Goal: Navigation & Orientation: Understand site structure

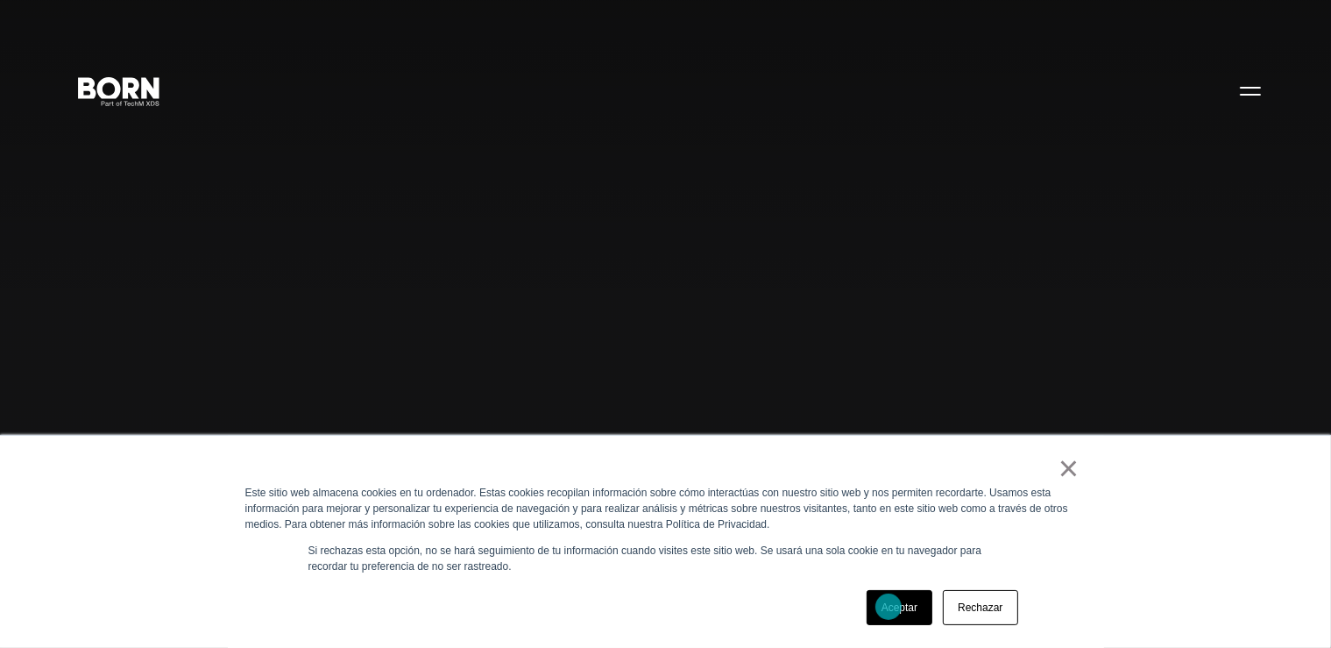
click at [889, 607] on font "Aceptar" at bounding box center [900, 607] width 36 height 12
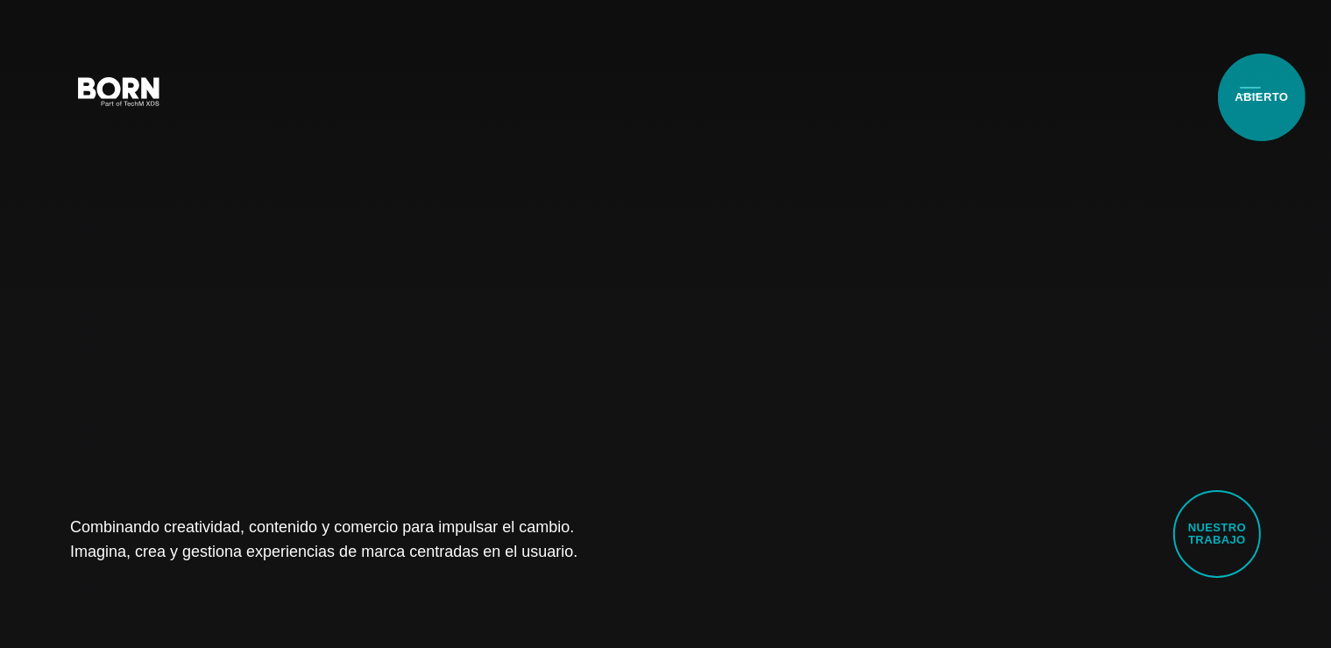
click at [1262, 97] on button "Menú principal" at bounding box center [1251, 90] width 42 height 37
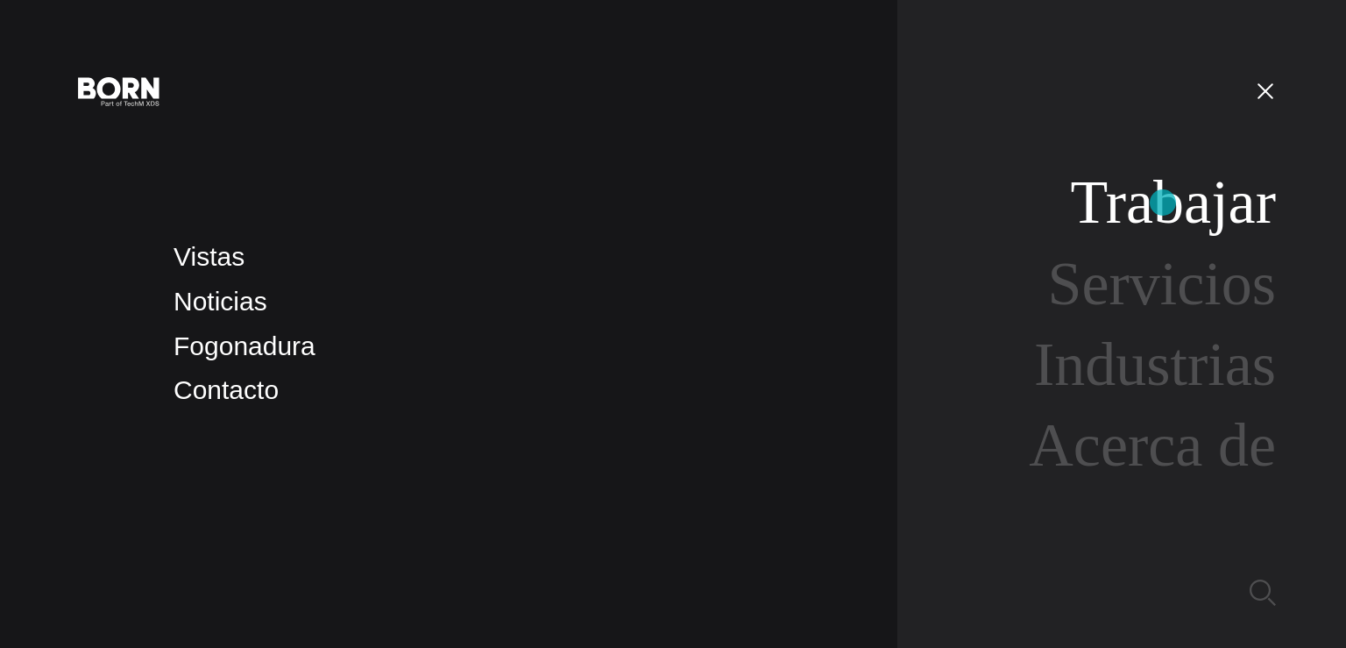
click at [1163, 202] on font "Trabajar" at bounding box center [1173, 201] width 206 height 67
click at [224, 302] on font "Noticias" at bounding box center [221, 301] width 94 height 29
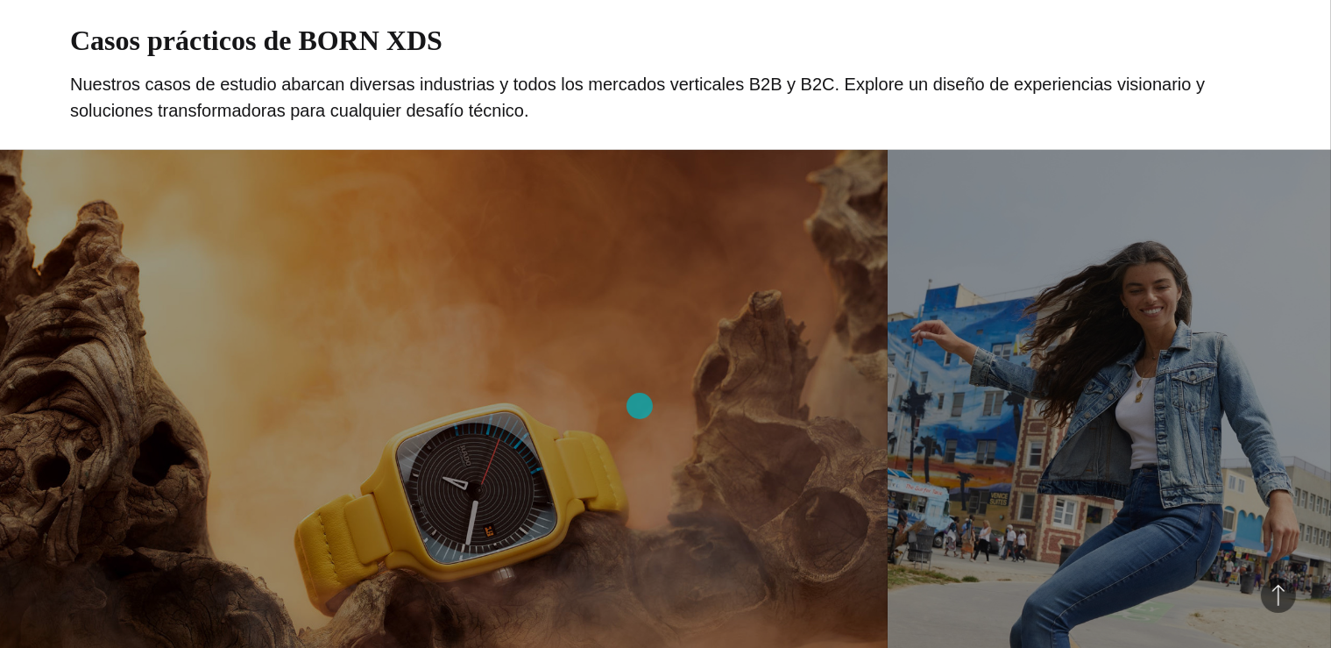
scroll to position [964, 0]
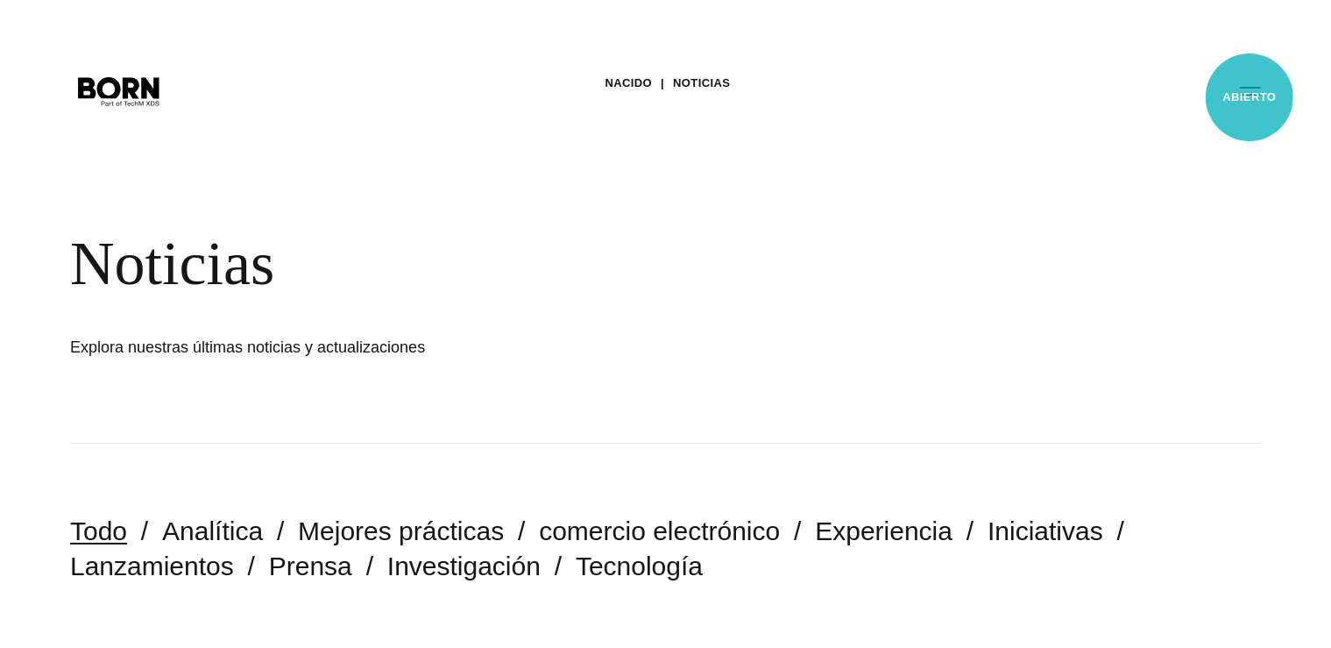
click at [1250, 96] on button "Menú principal" at bounding box center [1251, 90] width 42 height 37
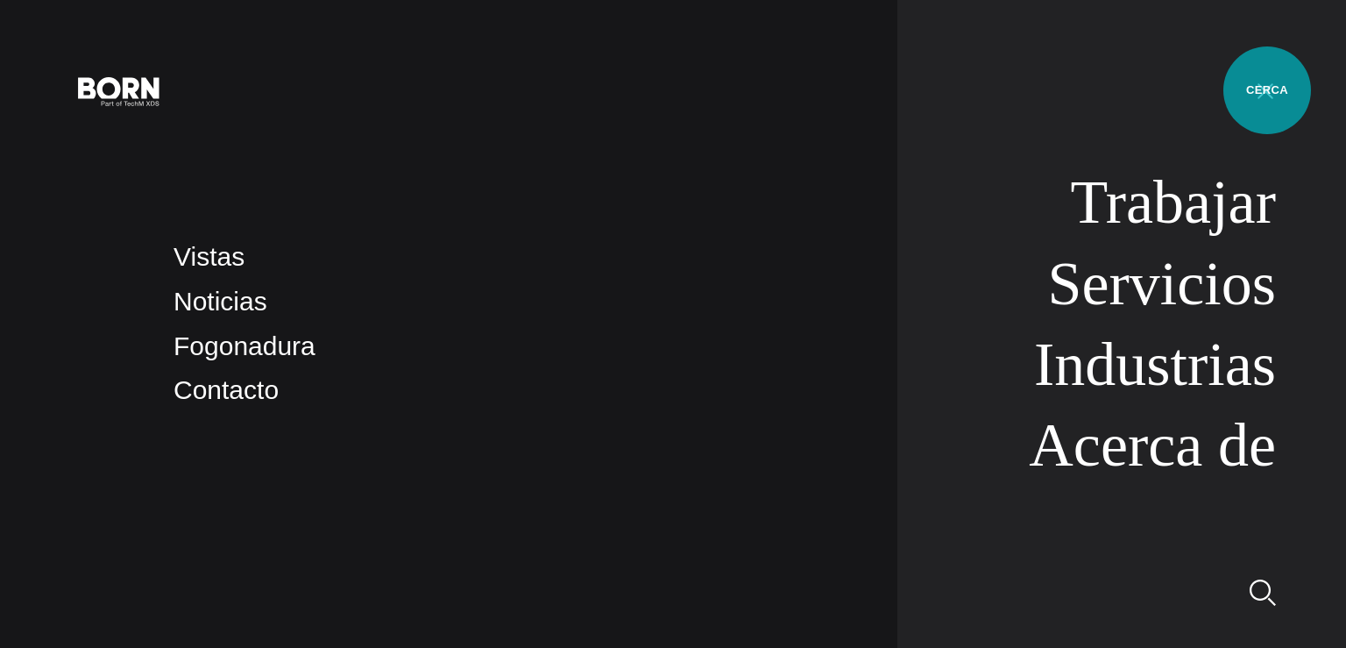
click at [1267, 90] on button "Menú principal" at bounding box center [1266, 90] width 42 height 37
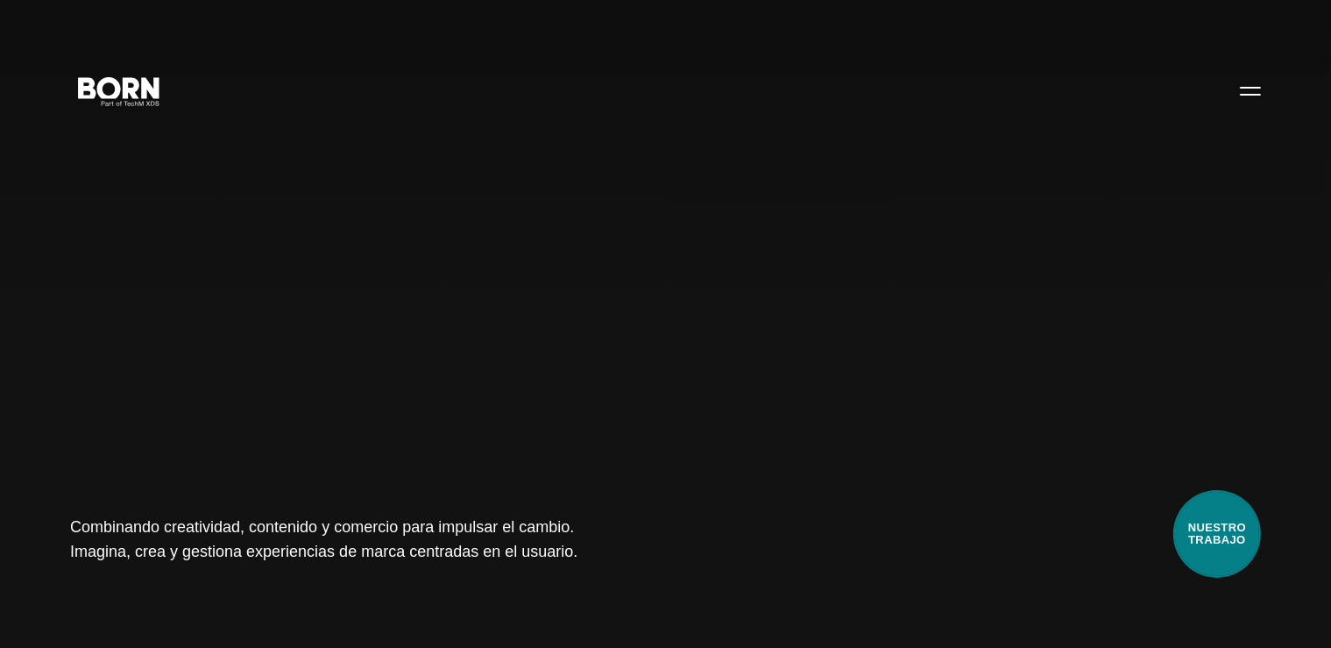
click at [1216, 530] on font "Nuestro trabajo" at bounding box center [1218, 533] width 58 height 25
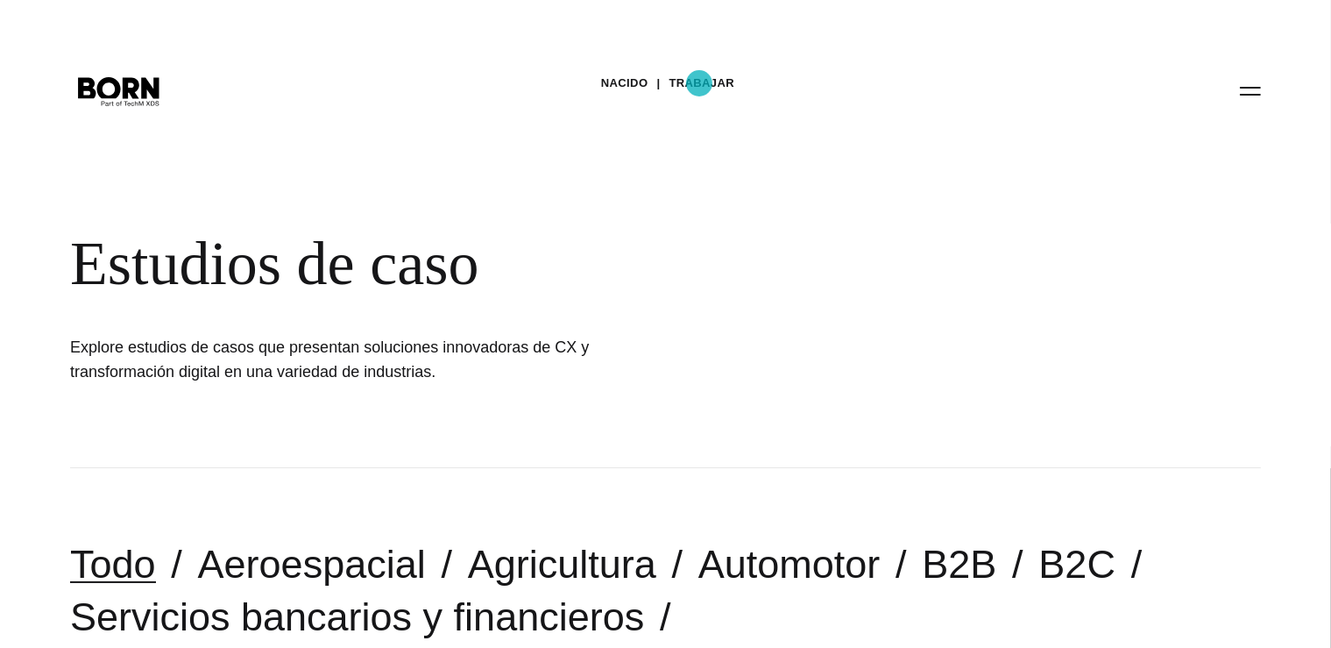
click at [699, 83] on font "Trabajar" at bounding box center [703, 82] width 66 height 13
click at [645, 87] on font "NACIDO" at bounding box center [624, 82] width 47 height 13
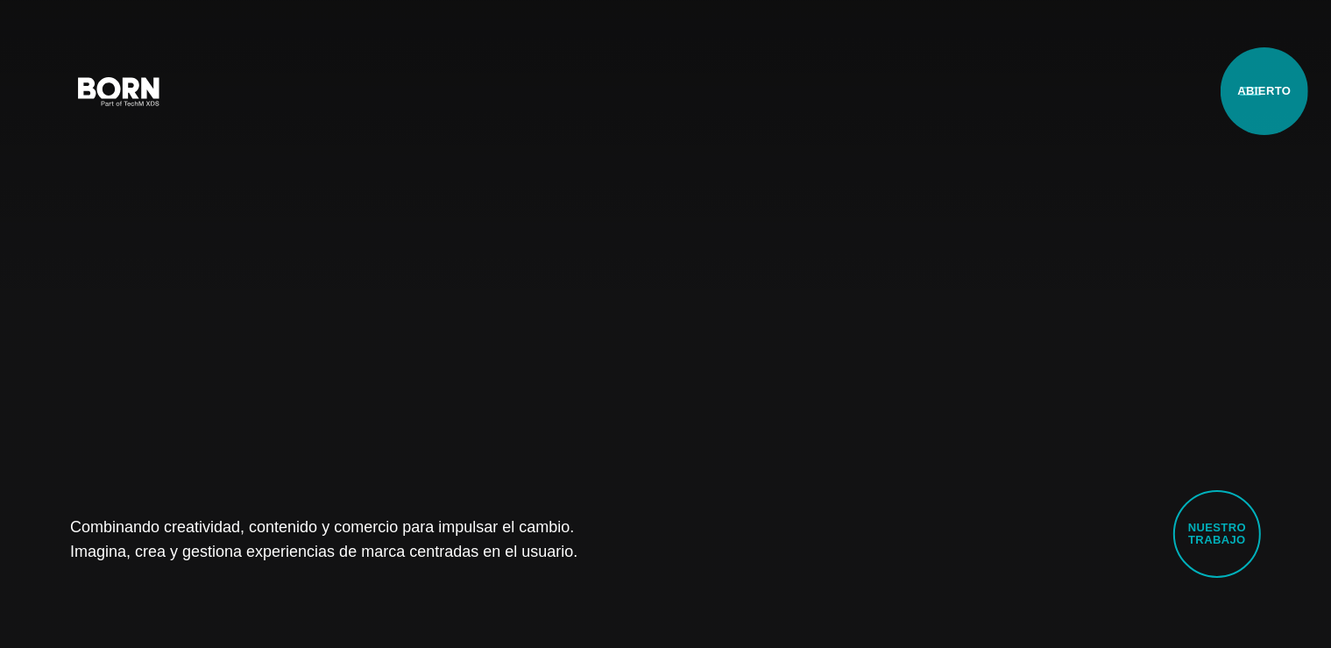
click at [1265, 91] on button "Menú principal" at bounding box center [1251, 90] width 42 height 37
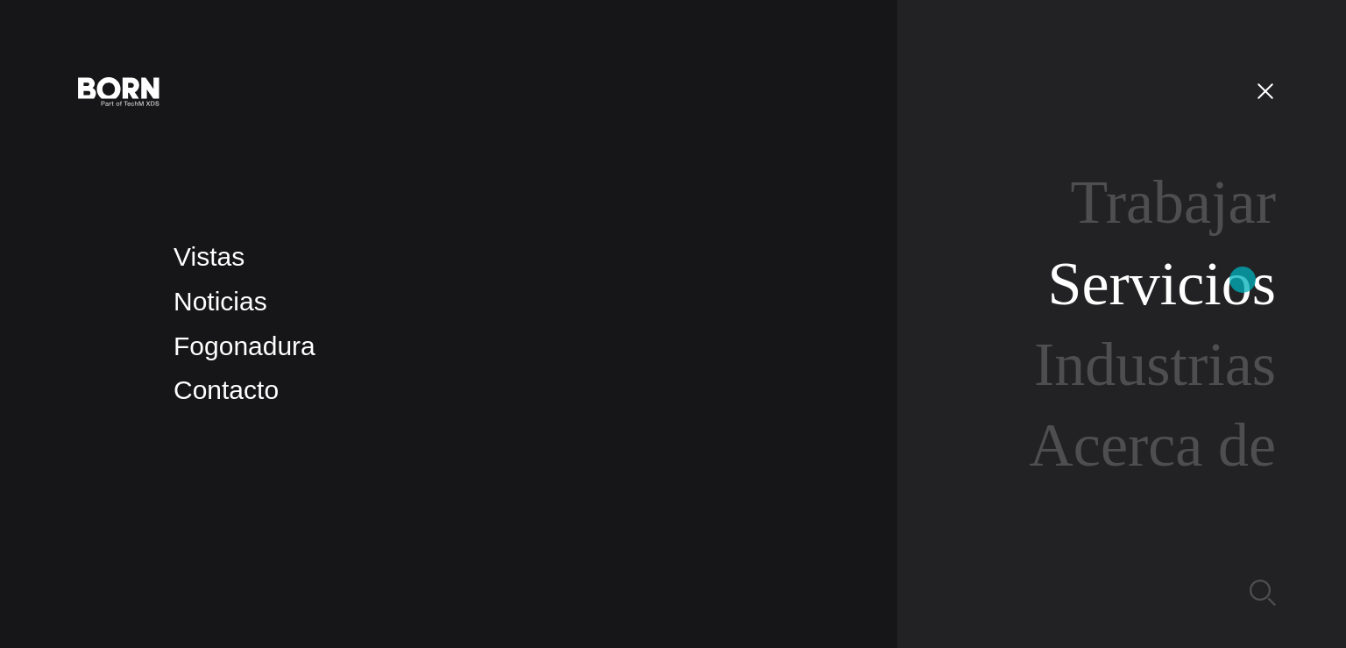
click at [1243, 280] on font "Servicios" at bounding box center [1161, 283] width 229 height 67
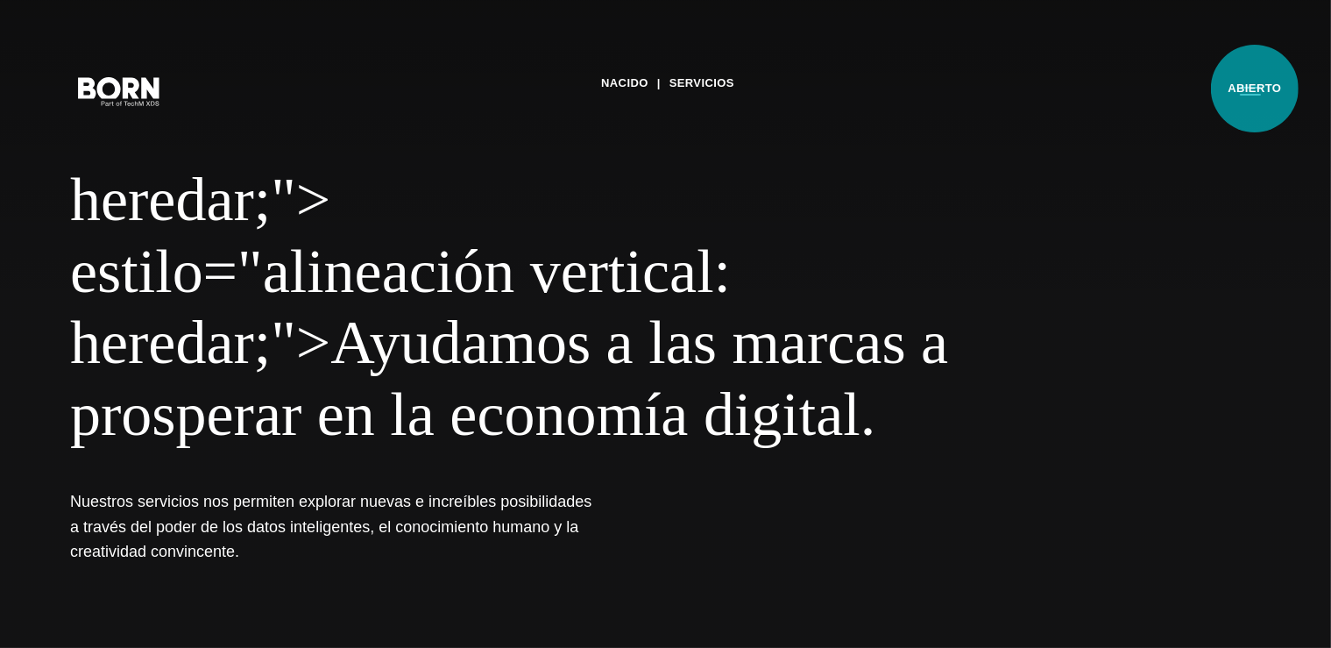
click at [1255, 89] on button "Menú principal" at bounding box center [1251, 90] width 42 height 37
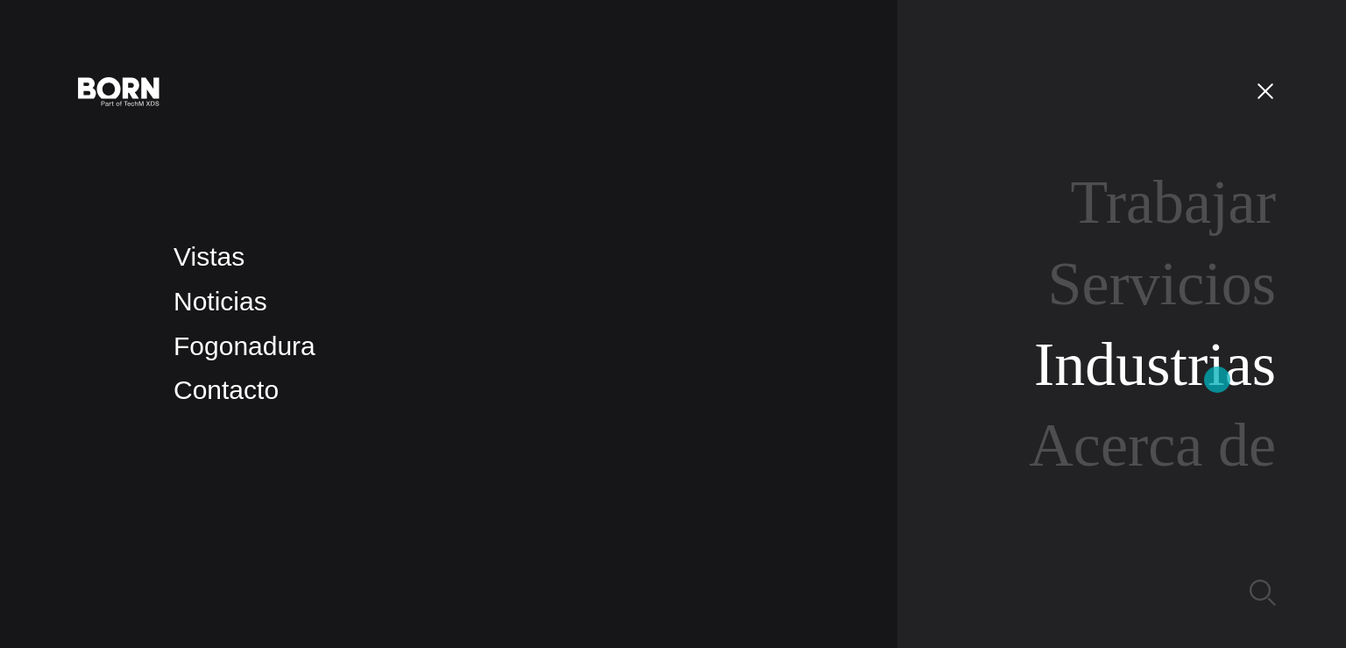
click at [1217, 380] on font "Industrias" at bounding box center [1155, 363] width 242 height 67
